Goal: Check status

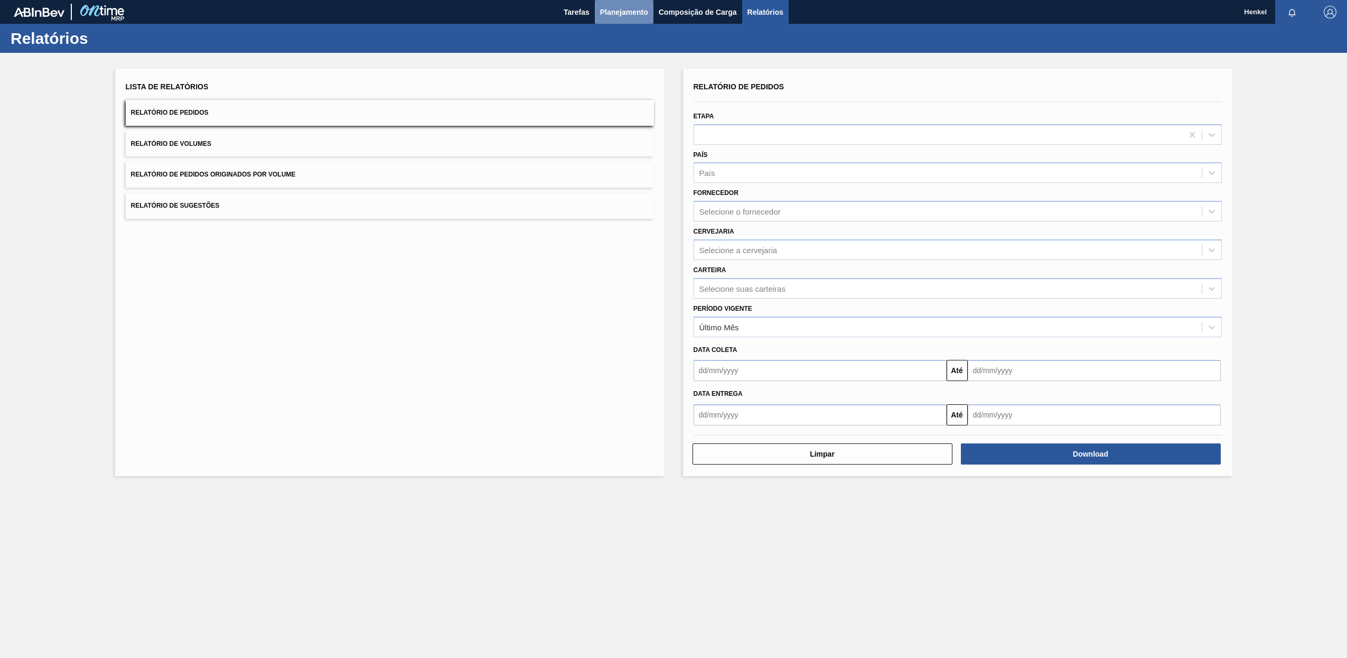
click at [623, 14] on span "Planejamento" at bounding box center [624, 12] width 48 height 13
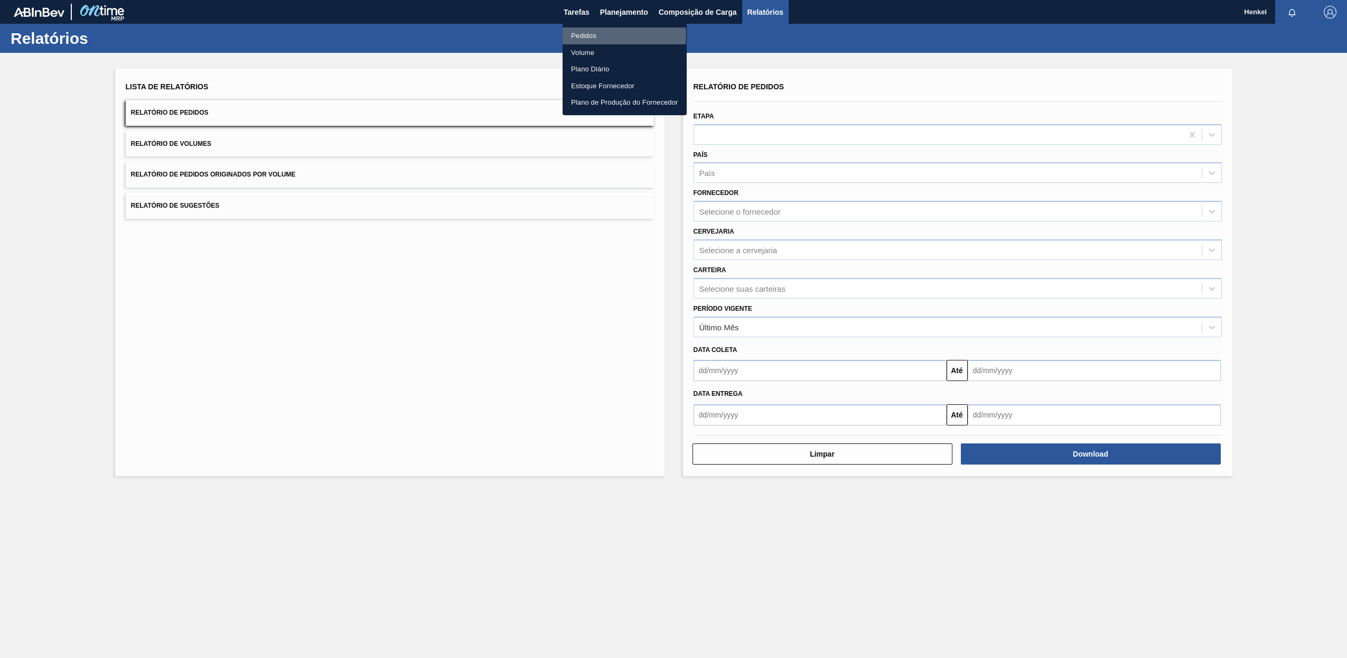
click at [585, 35] on li "Pedidos" at bounding box center [625, 35] width 124 height 17
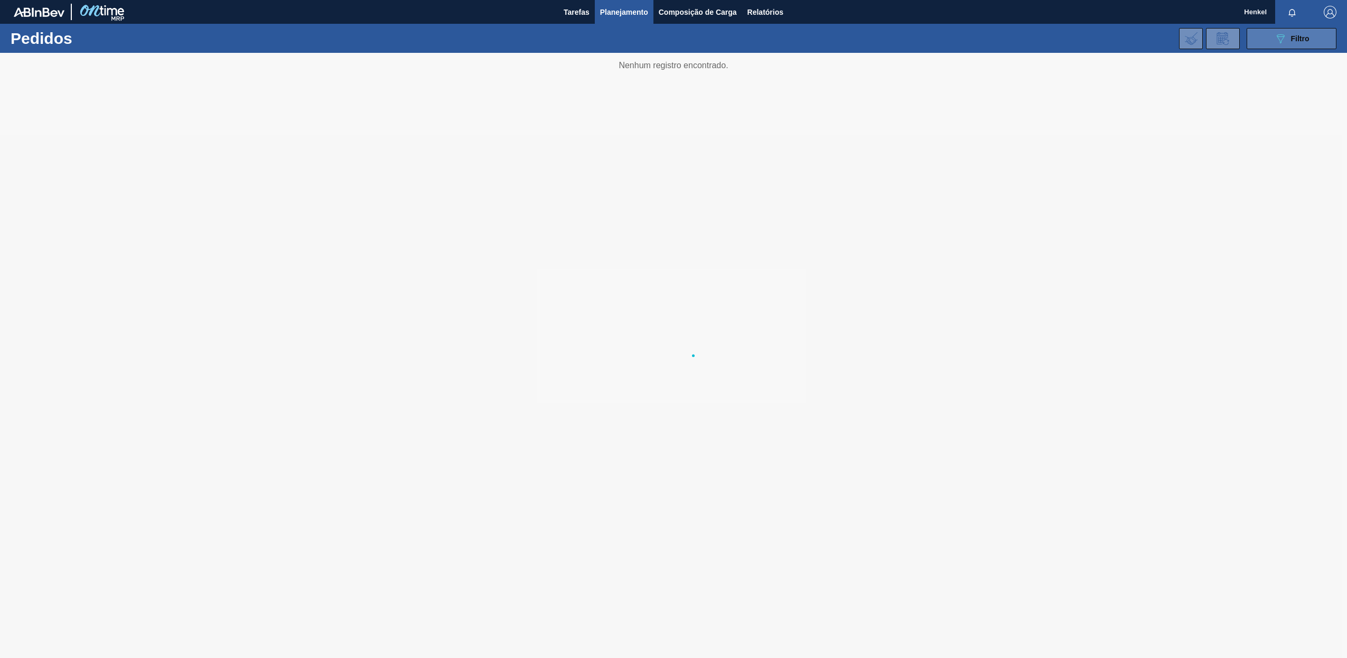
click at [1278, 36] on icon at bounding box center [1281, 38] width 8 height 9
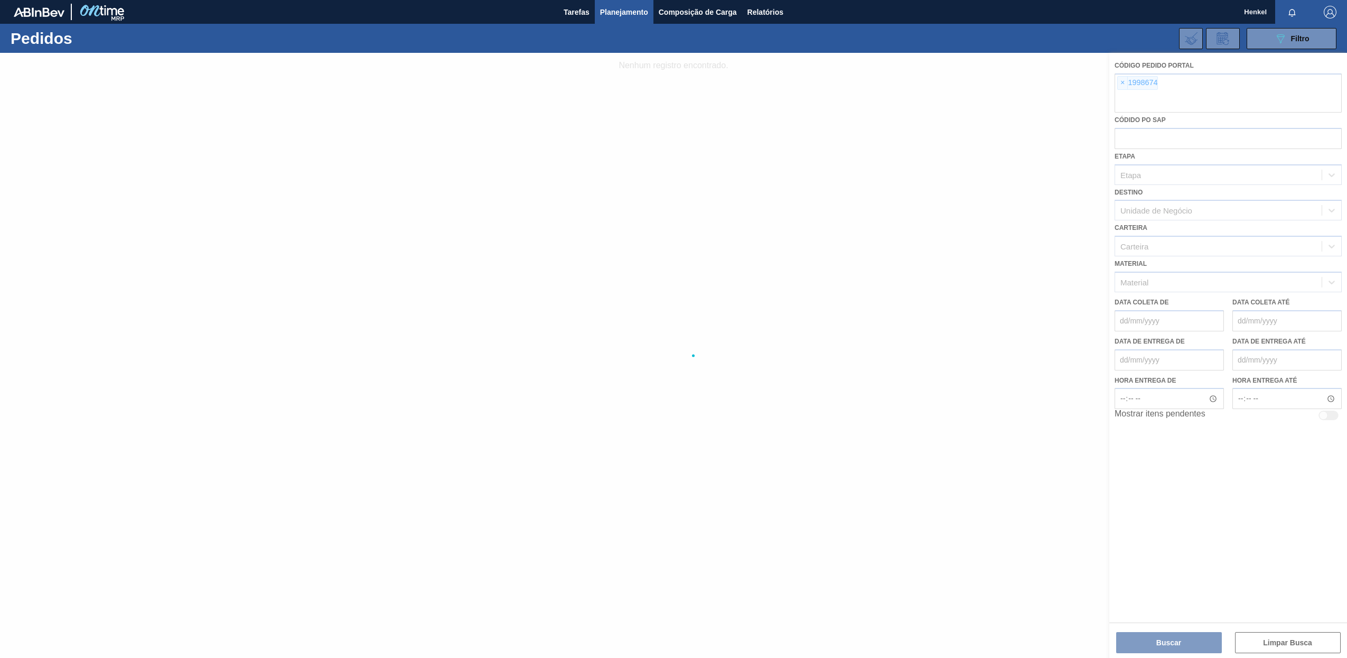
click at [1122, 85] on div at bounding box center [673, 355] width 1347 height 605
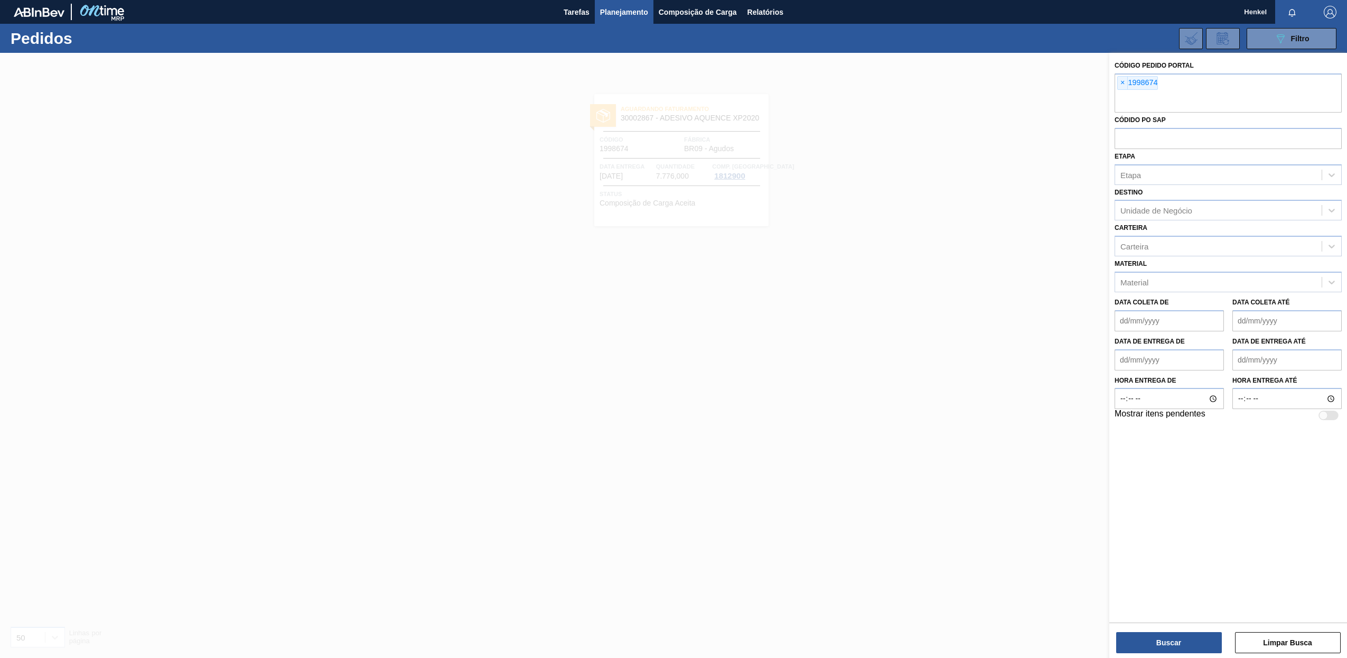
click at [1122, 85] on span "×" at bounding box center [1123, 83] width 10 height 13
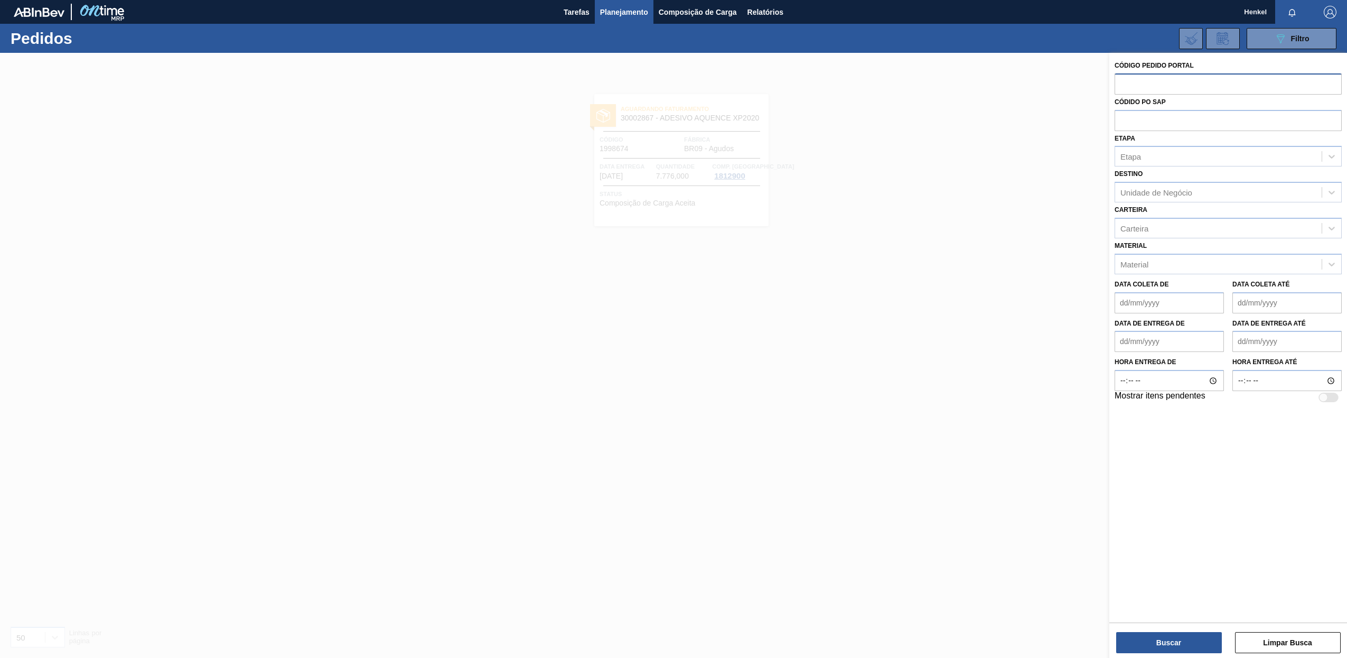
paste input "1991221"
type input "1991221"
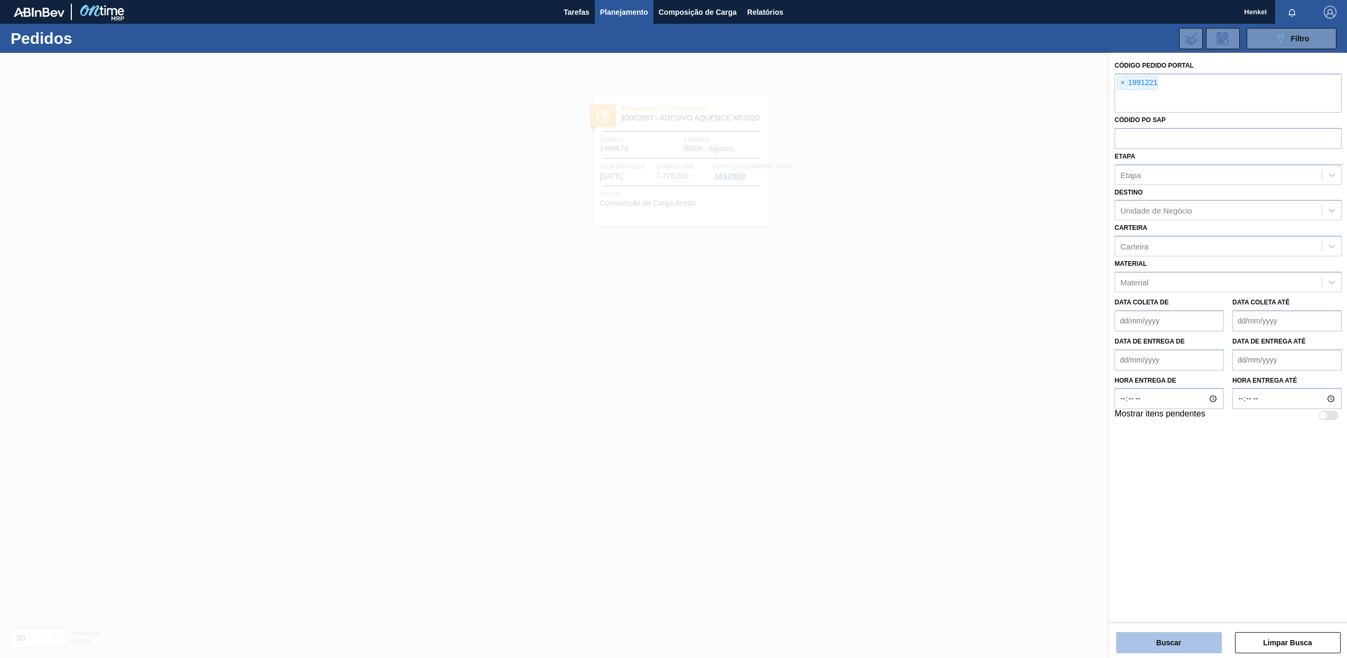
click at [1155, 638] on button "Buscar" at bounding box center [1170, 642] width 106 height 21
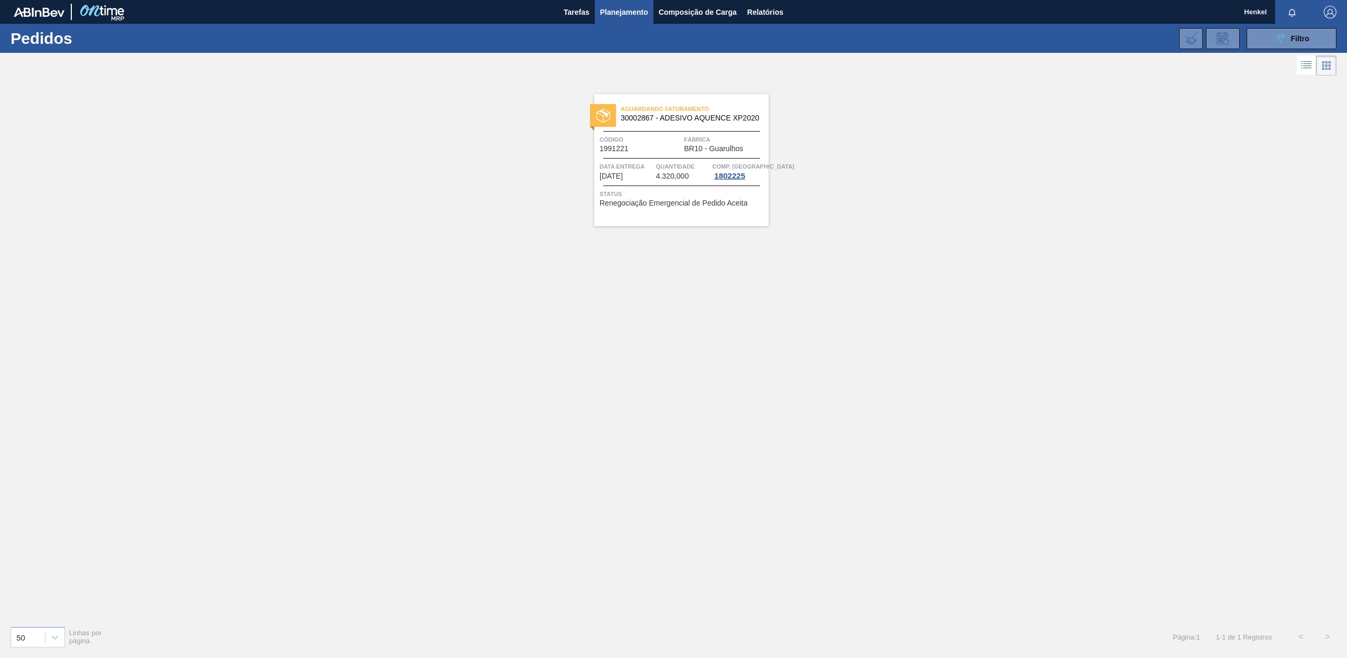
click at [668, 166] on span "Quantidade" at bounding box center [683, 166] width 54 height 11
